Goal: Check status: Check status

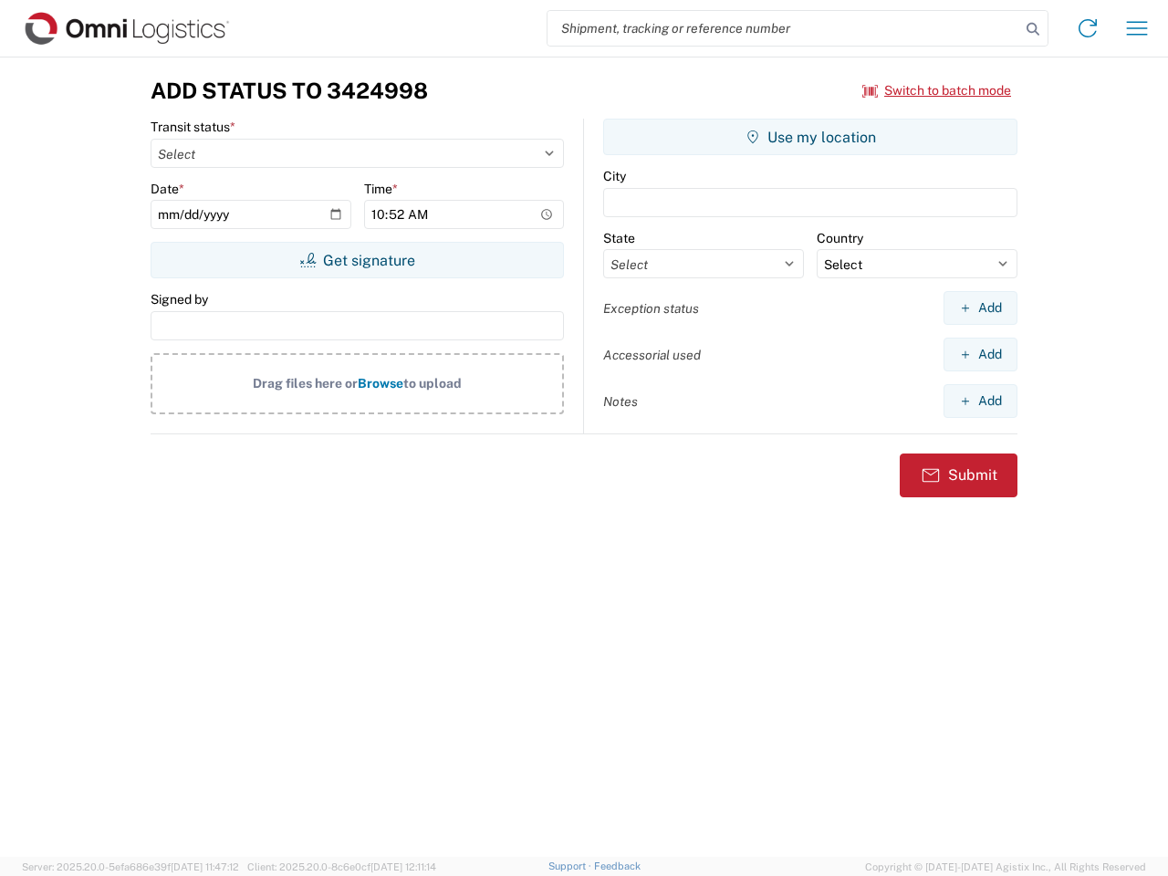
click at [784, 28] on input "search" at bounding box center [784, 28] width 473 height 35
click at [1033, 29] on icon at bounding box center [1033, 29] width 26 height 26
click at [1088, 28] on icon at bounding box center [1087, 28] width 29 height 29
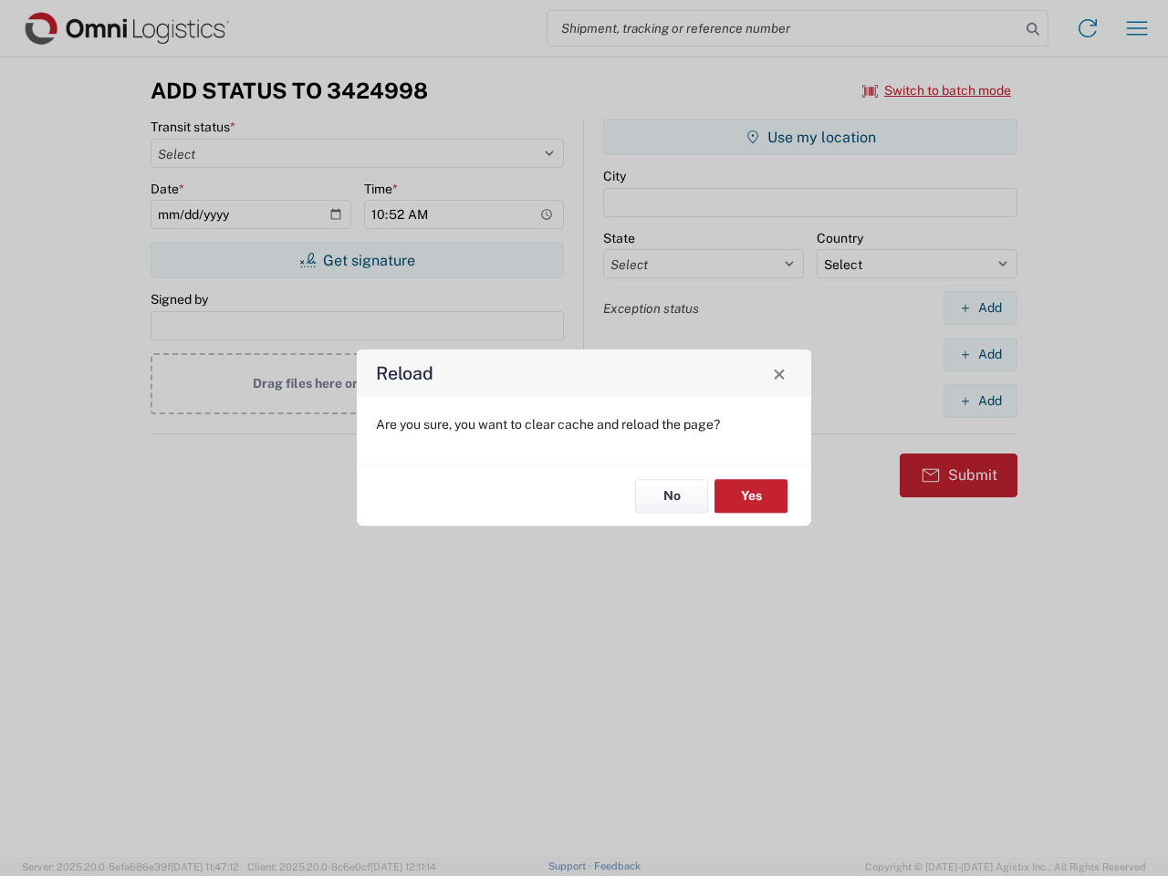
click at [1137, 28] on div "Reload Are you sure, you want to clear cache and reload the page? No Yes" at bounding box center [584, 438] width 1168 height 876
click at [937, 90] on div "Reload Are you sure, you want to clear cache and reload the page? No Yes" at bounding box center [584, 438] width 1168 height 876
click at [357, 260] on div "Reload Are you sure, you want to clear cache and reload the page? No Yes" at bounding box center [584, 438] width 1168 height 876
click at [810, 137] on div "Reload Are you sure, you want to clear cache and reload the page? No Yes" at bounding box center [584, 438] width 1168 height 876
click at [980, 308] on div "Reload Are you sure, you want to clear cache and reload the page? No Yes" at bounding box center [584, 438] width 1168 height 876
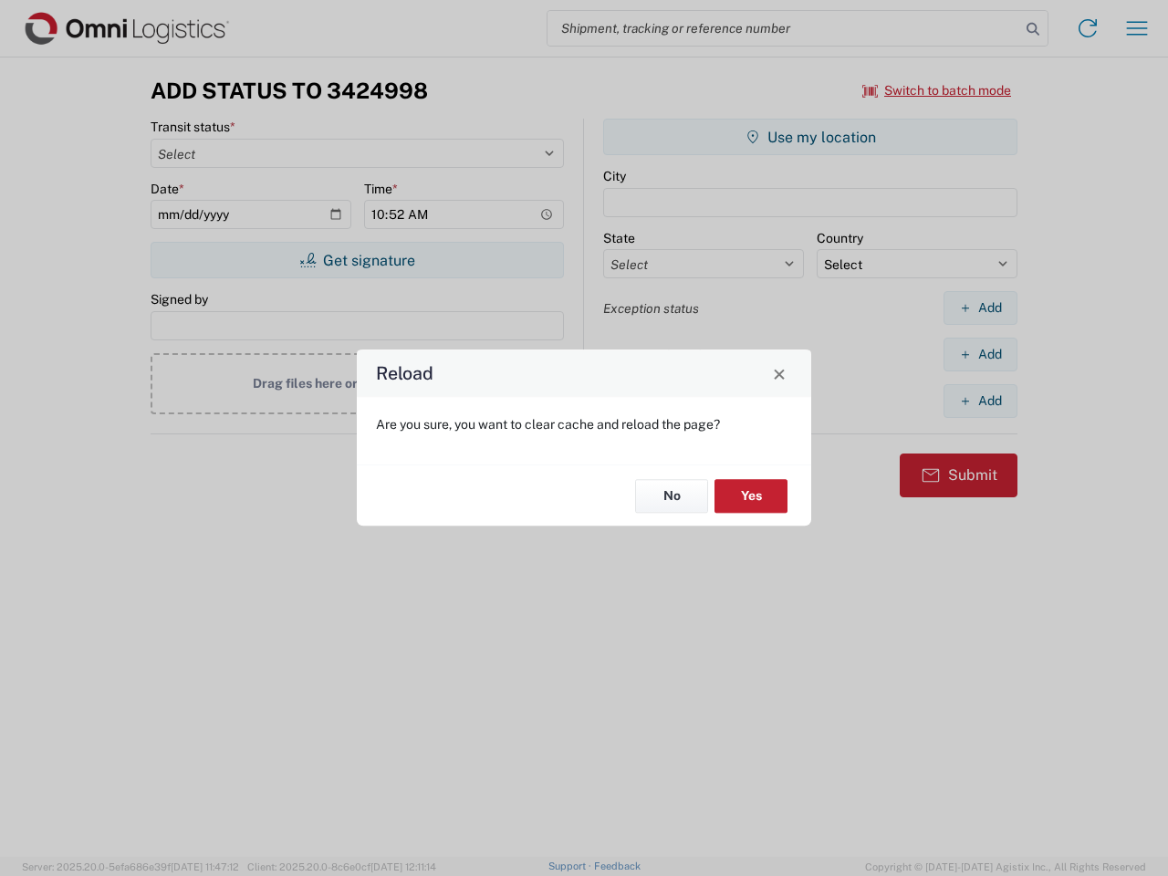
click at [980, 354] on div "Reload Are you sure, you want to clear cache and reload the page? No Yes" at bounding box center [584, 438] width 1168 height 876
click at [980, 401] on div "Reload Are you sure, you want to clear cache and reload the page? No Yes" at bounding box center [584, 438] width 1168 height 876
